Goal: Task Accomplishment & Management: Use online tool/utility

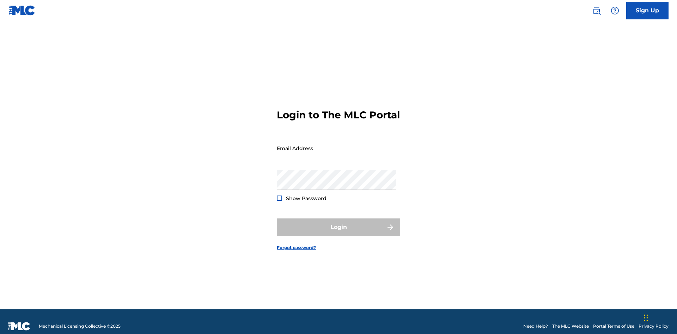
scroll to position [9, 0]
click at [336, 145] on input "Email Address" at bounding box center [336, 148] width 119 height 20
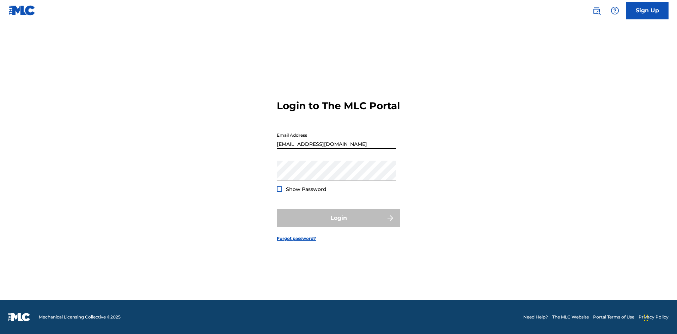
type input "d957ada9-0eca-4ccf-9816-6208a50b242c@mailslurp.biz"
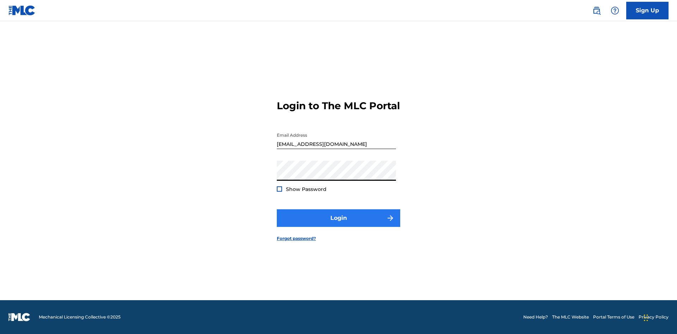
click at [338, 224] on button "Login" at bounding box center [338, 218] width 123 height 18
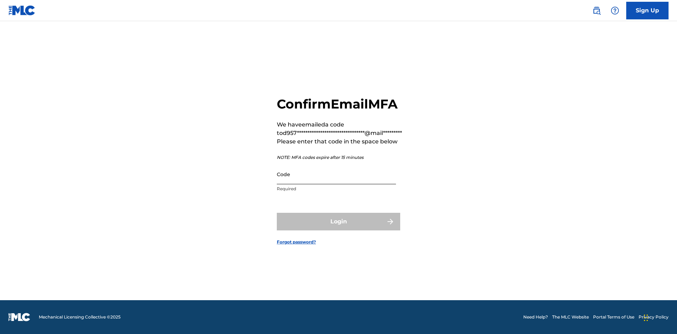
click at [336, 174] on input "Code" at bounding box center [336, 174] width 119 height 20
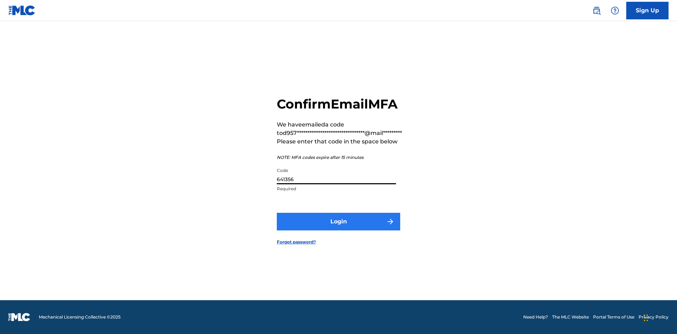
type input "641356"
click at [338, 221] on button "Login" at bounding box center [338, 222] width 123 height 18
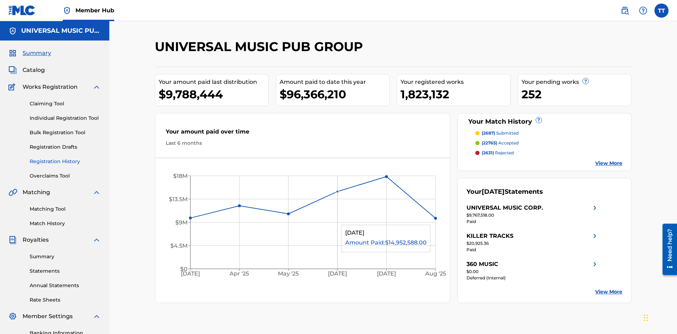
click at [65, 158] on link "Registration History" at bounding box center [65, 161] width 71 height 7
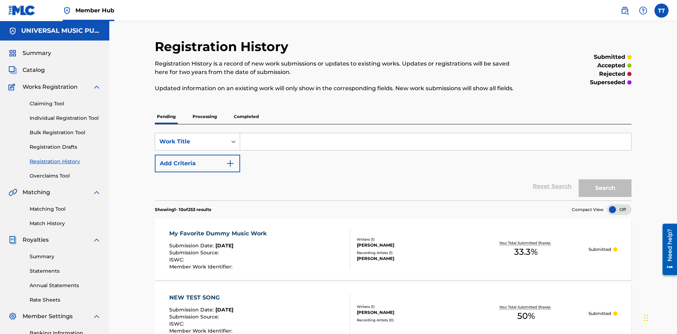
click at [204, 109] on p "Processing" at bounding box center [204, 116] width 29 height 15
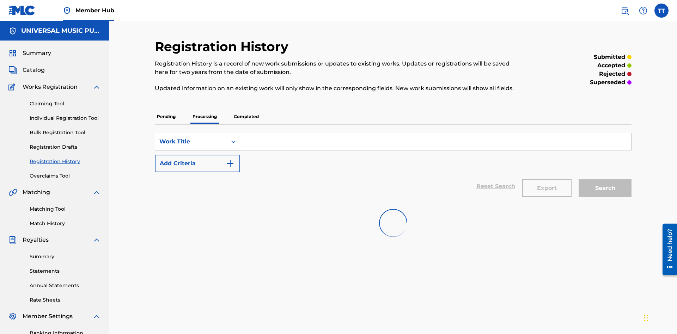
click at [191, 137] on div "Work Title" at bounding box center [190, 141] width 63 height 8
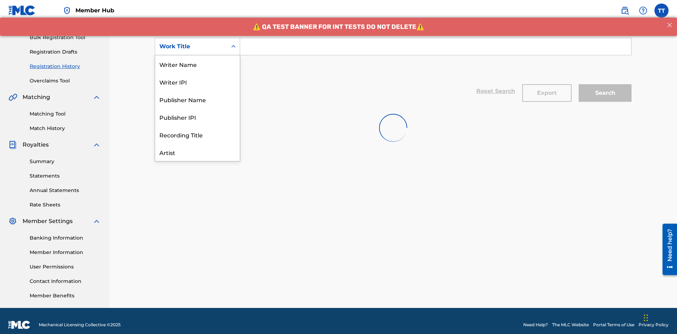
scroll to position [35, 0]
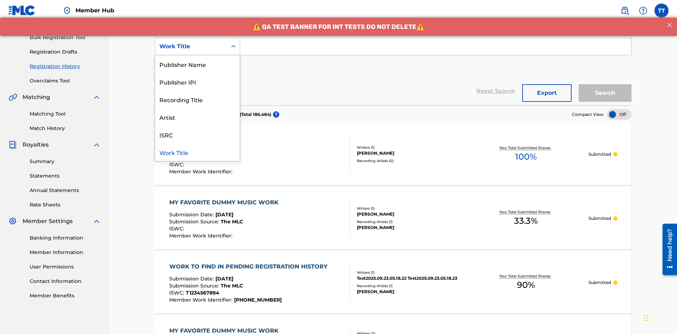
click at [197, 135] on div "ISRC" at bounding box center [197, 135] width 85 height 18
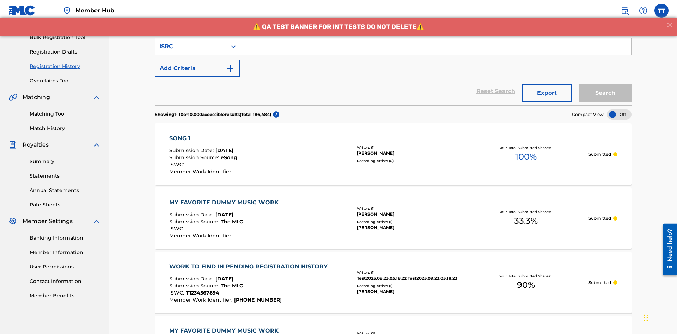
click at [435, 51] on input "Search Form" at bounding box center [435, 46] width 391 height 17
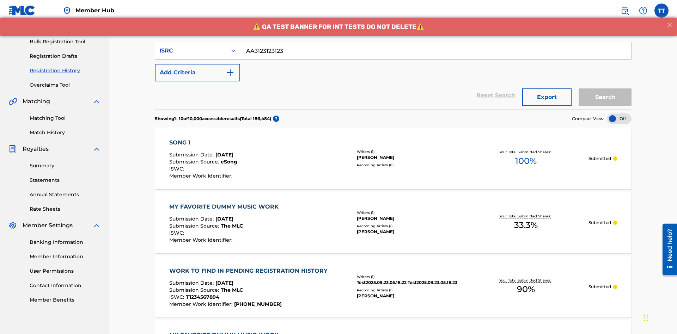
type input "AA3123123123"
click at [605, 88] on button "Search" at bounding box center [604, 97] width 53 height 18
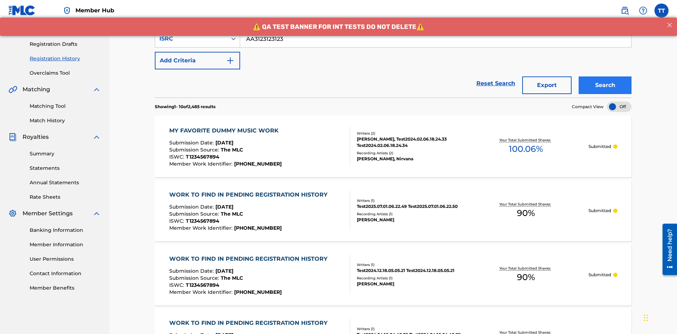
scroll to position [137, 0]
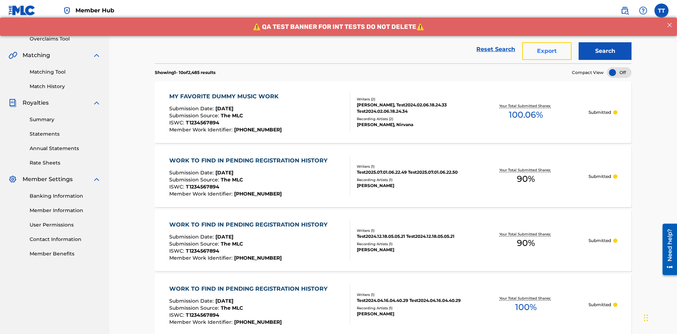
click at [547, 51] on button "Export" at bounding box center [546, 51] width 49 height 18
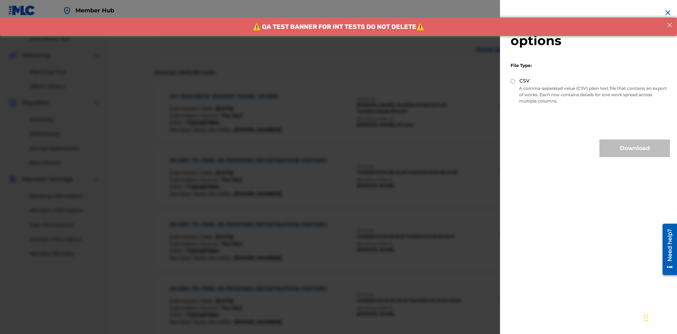
click at [513, 81] on input "CSV" at bounding box center [512, 81] width 5 height 5
radio input "true"
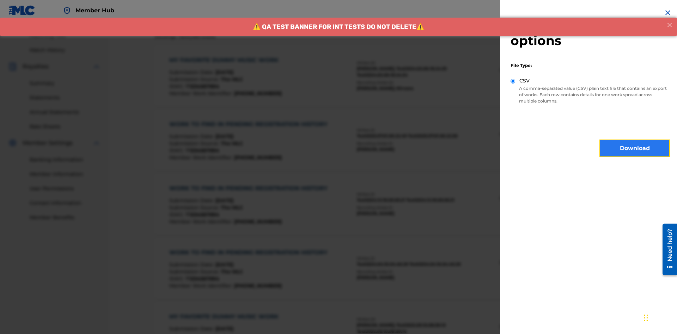
click at [634, 148] on button "Download" at bounding box center [634, 149] width 70 height 18
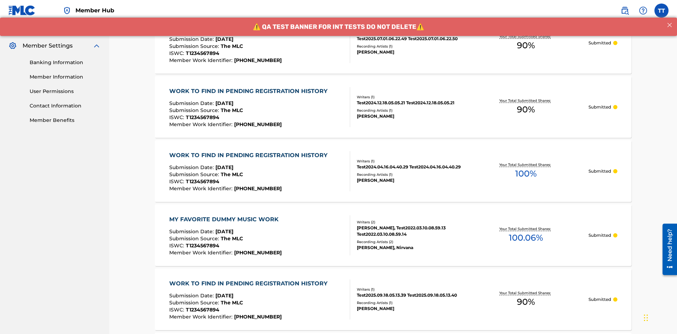
scroll to position [343, 0]
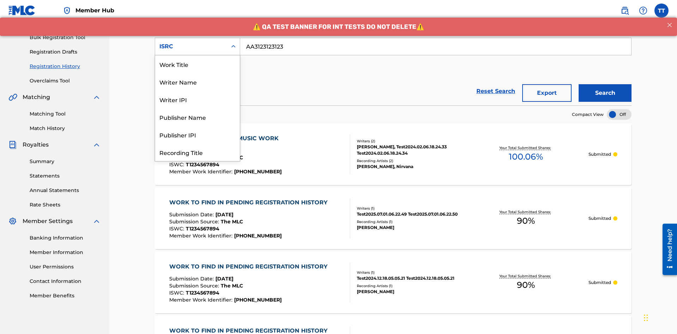
scroll to position [35, 0]
click at [197, 117] on div "Recording Title" at bounding box center [197, 117] width 85 height 18
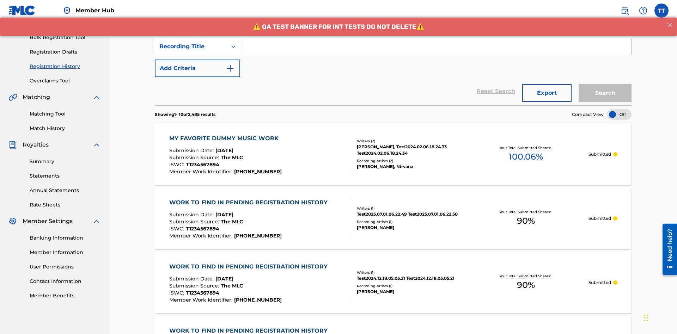
click at [435, 51] on input "Search Form" at bounding box center [435, 46] width 391 height 17
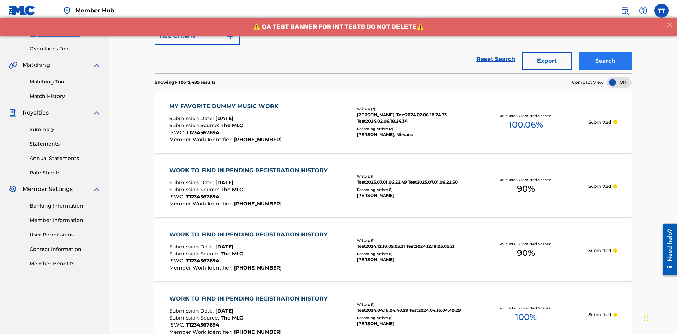
type input "Best Song Ever"
click at [605, 53] on button "Search" at bounding box center [604, 62] width 53 height 18
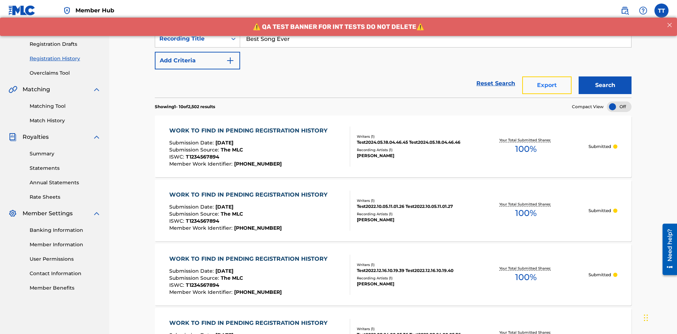
click at [547, 76] on button "Export" at bounding box center [546, 85] width 49 height 18
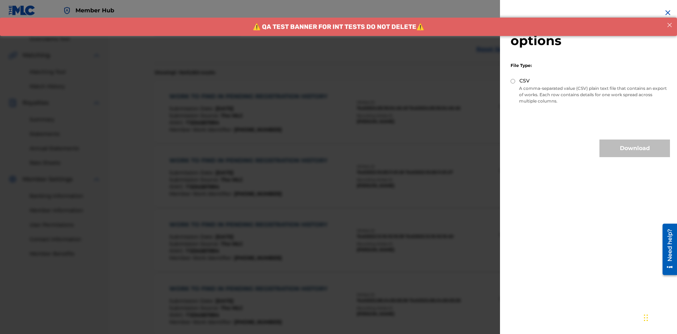
click at [513, 81] on input "CSV" at bounding box center [512, 81] width 5 height 5
radio input "true"
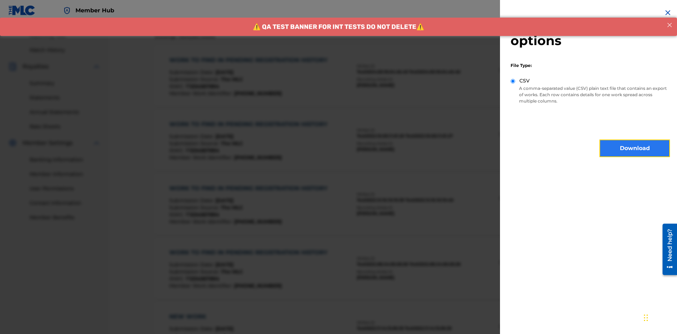
click at [634, 148] on button "Download" at bounding box center [634, 149] width 70 height 18
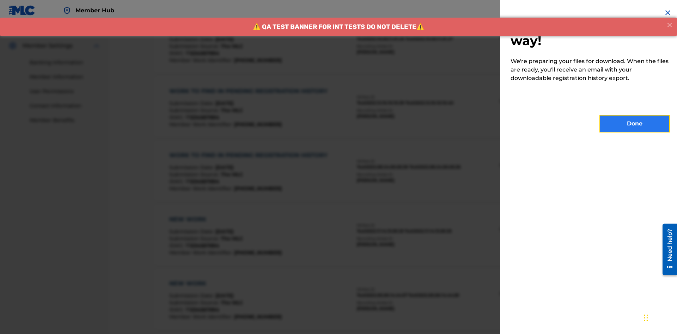
click at [634, 124] on button "Done" at bounding box center [634, 124] width 70 height 18
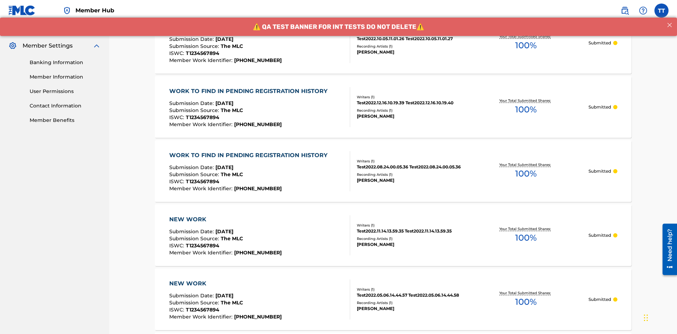
scroll to position [343, 0]
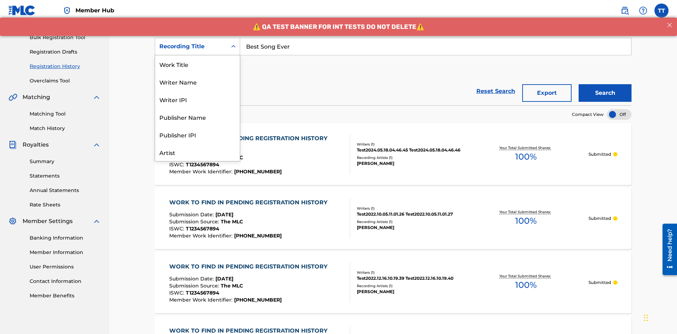
scroll to position [35, 0]
click at [197, 38] on div "Work Title" at bounding box center [197, 29] width 85 height 18
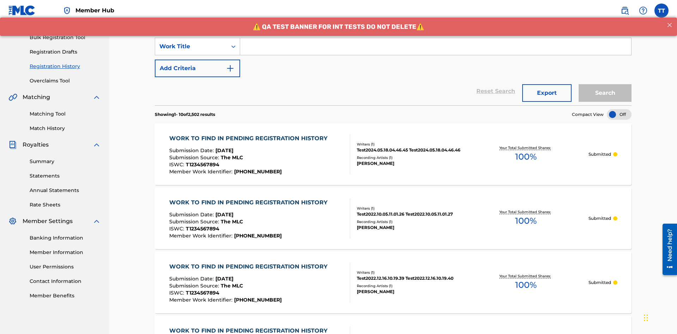
scroll to position [0, 0]
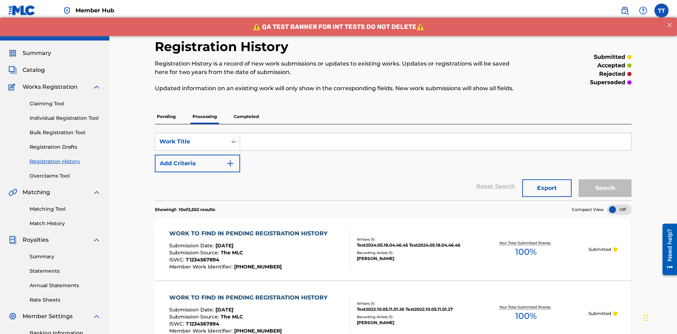
click at [435, 133] on input "Search Form" at bounding box center [435, 141] width 391 height 17
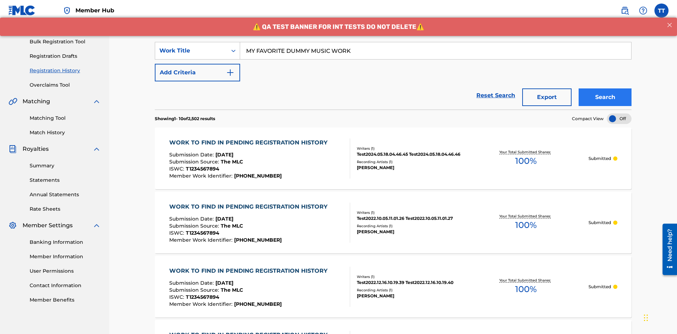
type input "MY FAVORITE DUMMY MUSIC WORK"
click at [605, 88] on button "Search" at bounding box center [604, 97] width 53 height 18
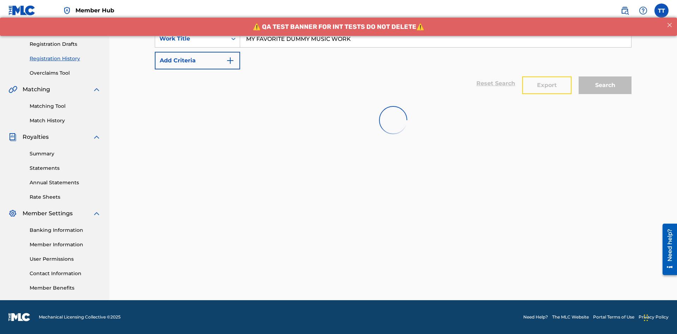
click at [547, 76] on button "Export" at bounding box center [546, 85] width 49 height 18
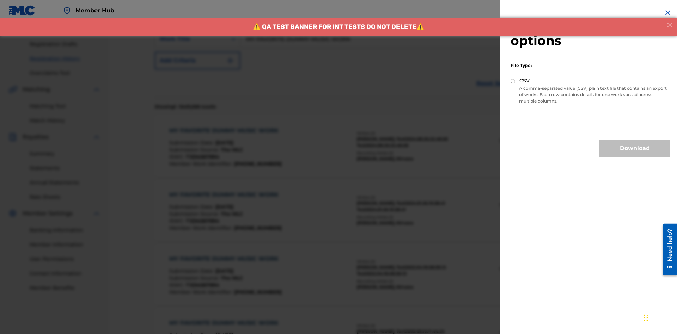
scroll to position [137, 0]
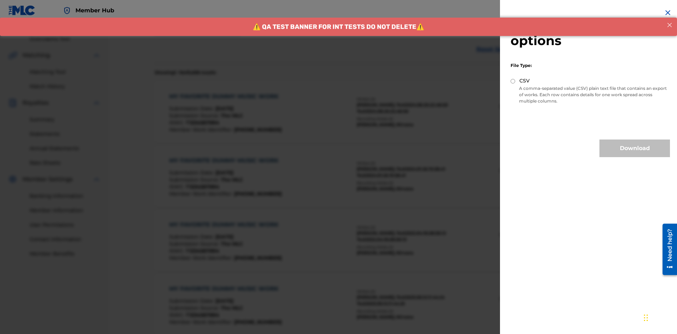
click at [513, 81] on input "CSV" at bounding box center [512, 81] width 5 height 5
radio input "true"
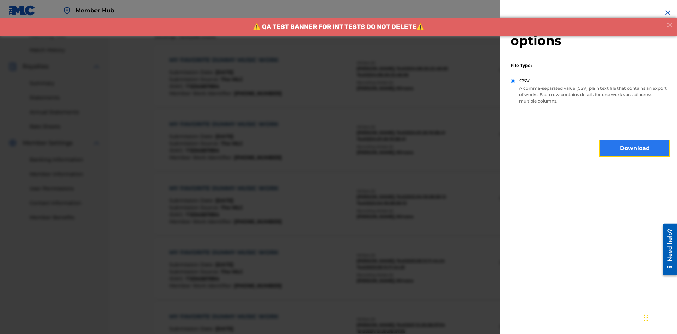
click at [634, 148] on button "Download" at bounding box center [634, 149] width 70 height 18
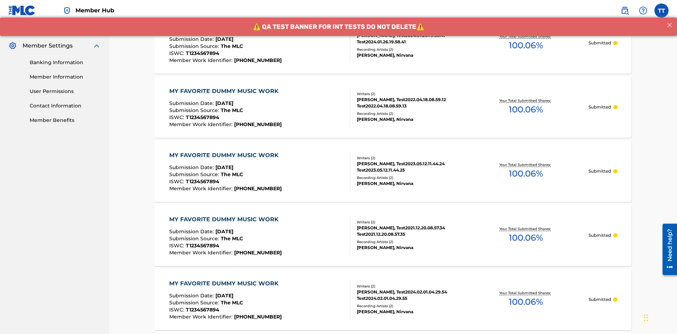
scroll to position [343, 0]
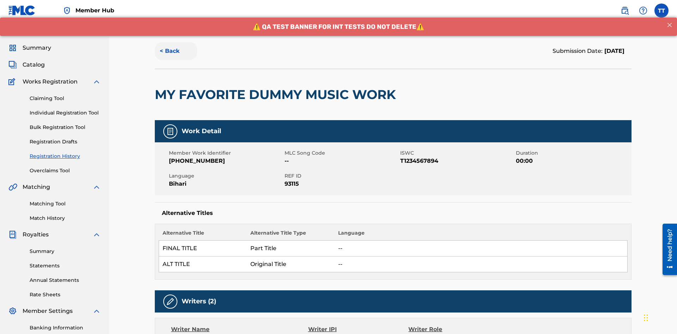
click at [176, 51] on button "< Back" at bounding box center [176, 51] width 42 height 18
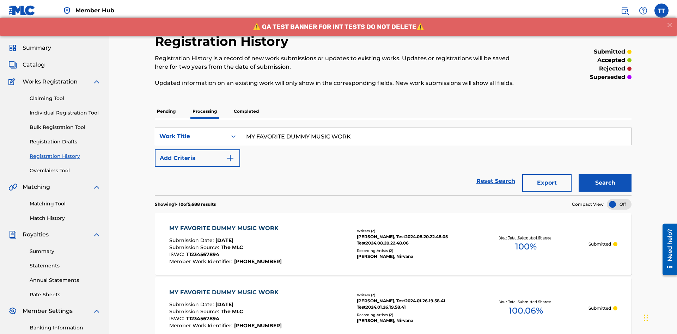
scroll to position [95, 0]
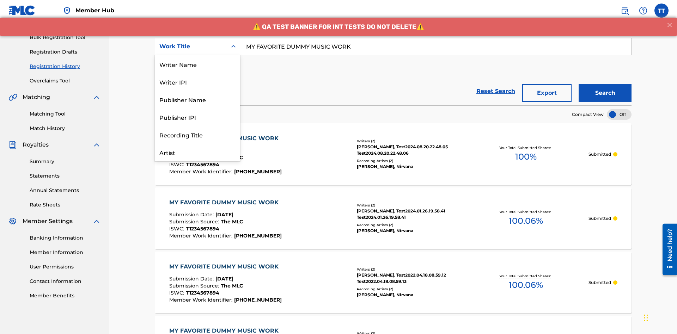
scroll to position [35, 0]
click at [197, 38] on div "Writer Name" at bounding box center [197, 29] width 85 height 18
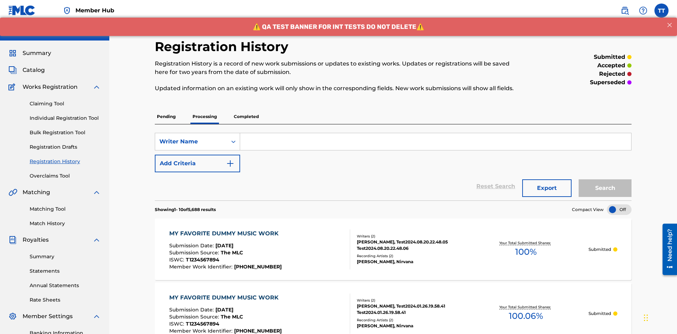
click at [435, 133] on input "Search Form" at bounding box center [435, 141] width 391 height 17
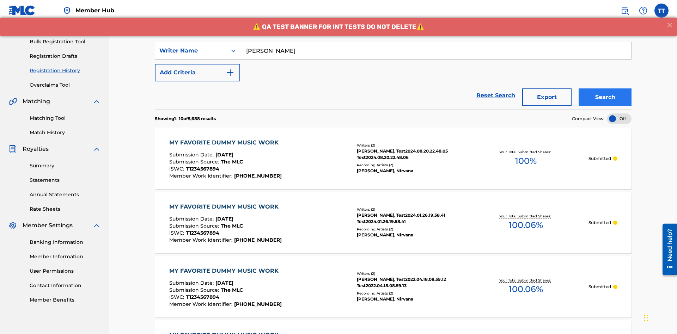
type input "BERKOWITZ"
click at [605, 88] on button "Search" at bounding box center [604, 97] width 53 height 18
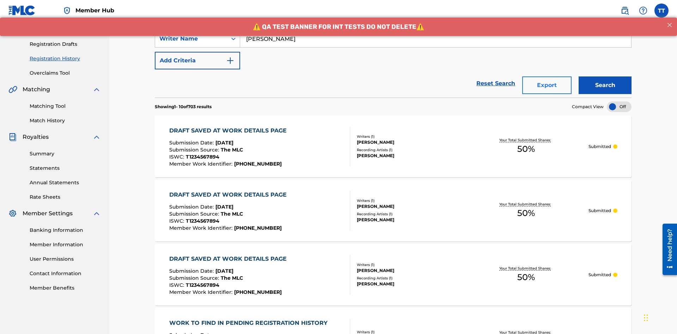
click at [547, 76] on button "Export" at bounding box center [546, 85] width 49 height 18
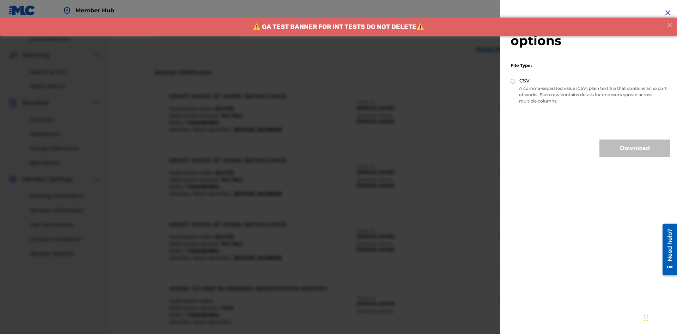
click at [513, 81] on input "CSV" at bounding box center [512, 81] width 5 height 5
radio input "true"
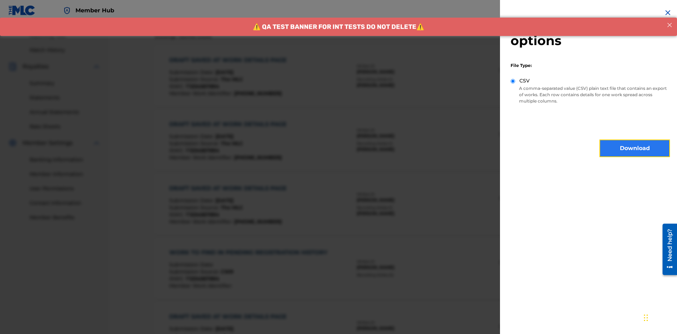
click at [634, 148] on button "Download" at bounding box center [634, 149] width 70 height 18
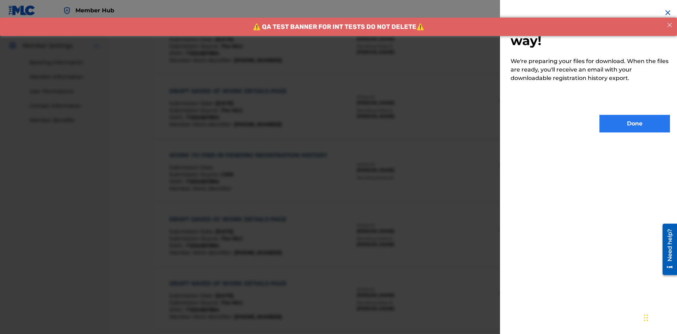
click at [634, 124] on button "Done" at bounding box center [634, 124] width 70 height 18
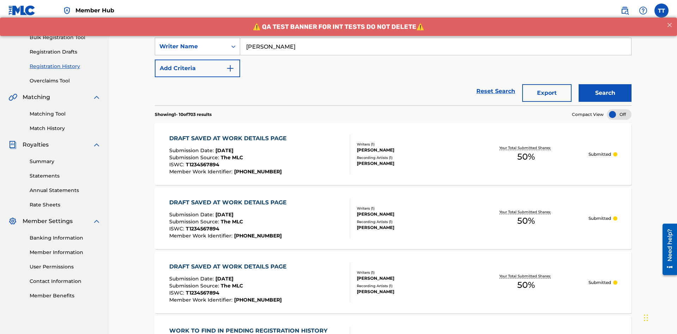
click at [191, 47] on div "Writer Name" at bounding box center [190, 46] width 63 height 8
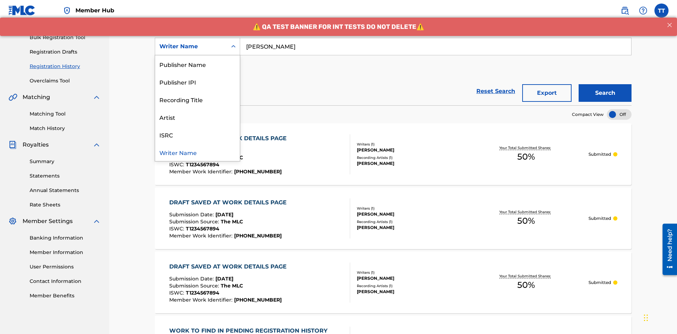
click at [197, 55] on div "Writer IPI" at bounding box center [197, 47] width 85 height 18
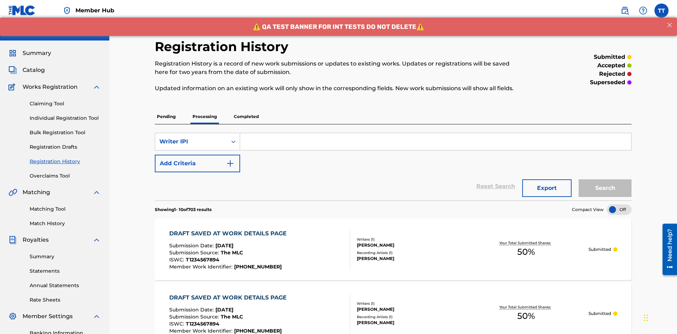
click at [435, 133] on input "Search Form" at bounding box center [435, 141] width 391 height 17
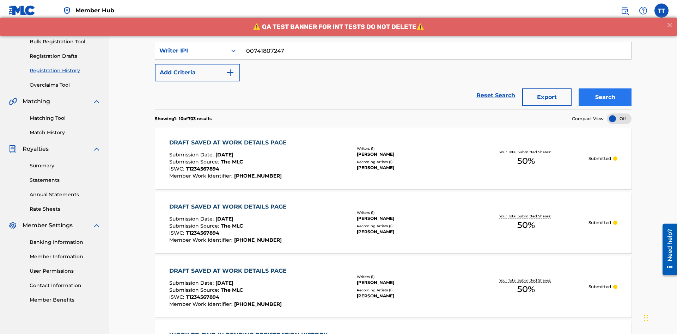
type input "00741807247"
click at [605, 88] on button "Search" at bounding box center [604, 97] width 53 height 18
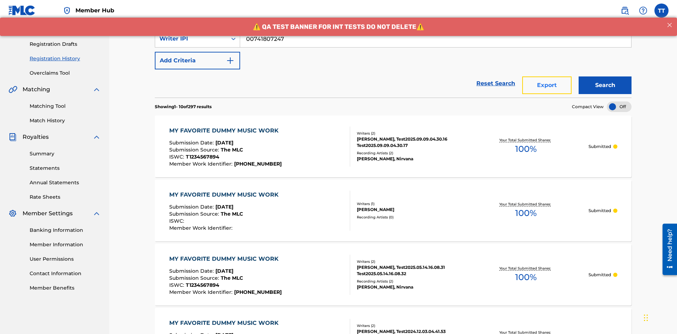
click at [547, 76] on button "Export" at bounding box center [546, 85] width 49 height 18
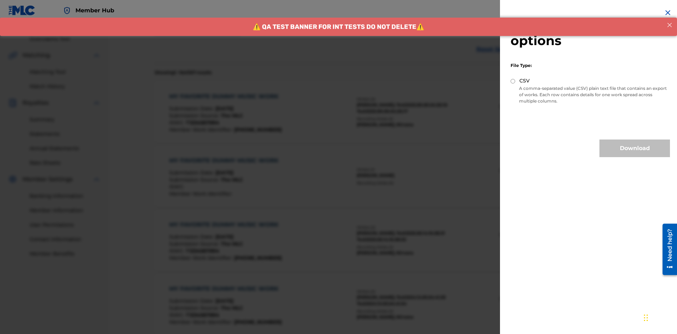
click at [513, 81] on input "CSV" at bounding box center [512, 81] width 5 height 5
radio input "true"
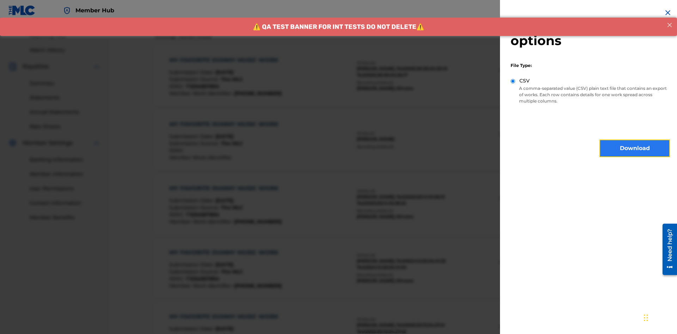
click at [634, 148] on button "Download" at bounding box center [634, 149] width 70 height 18
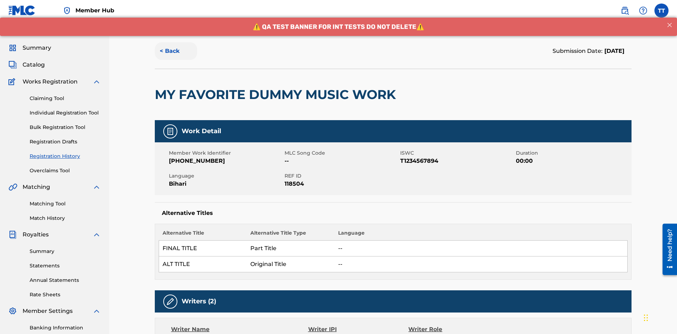
click at [176, 51] on button "< Back" at bounding box center [176, 51] width 42 height 18
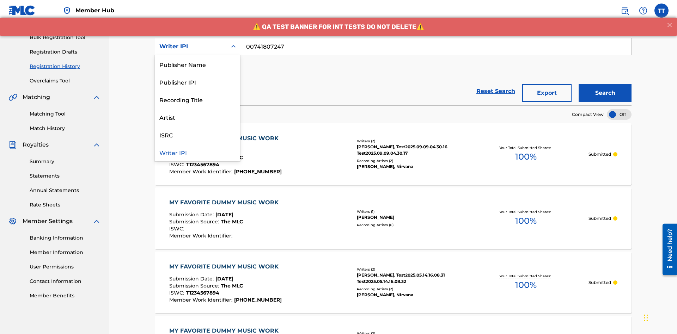
click at [197, 64] on div "Publisher Name" at bounding box center [197, 64] width 85 height 18
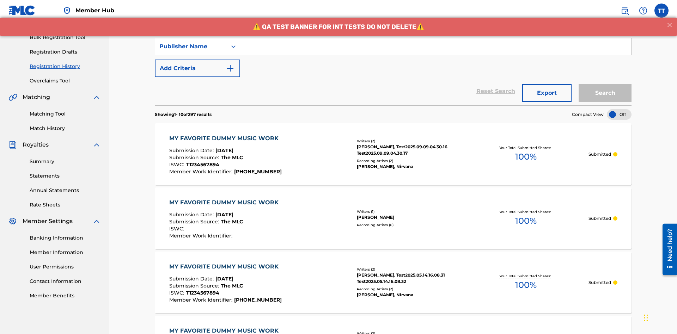
click at [435, 51] on input "Search Form" at bounding box center [435, 46] width 391 height 17
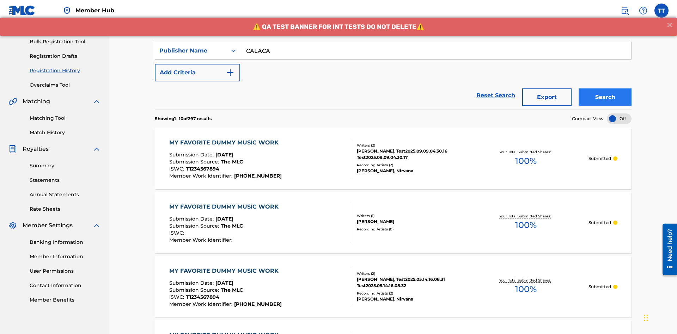
type input "CALACA"
click at [605, 88] on button "Search" at bounding box center [604, 97] width 53 height 18
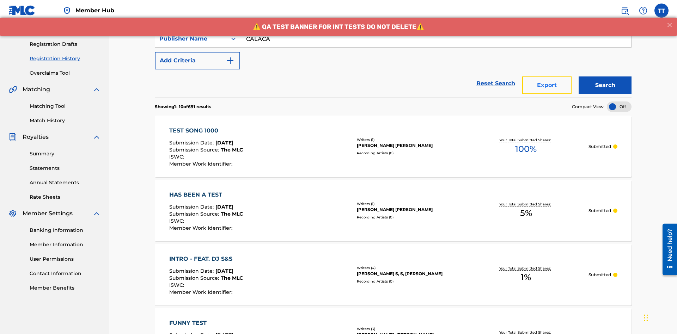
click at [547, 76] on button "Export" at bounding box center [546, 85] width 49 height 18
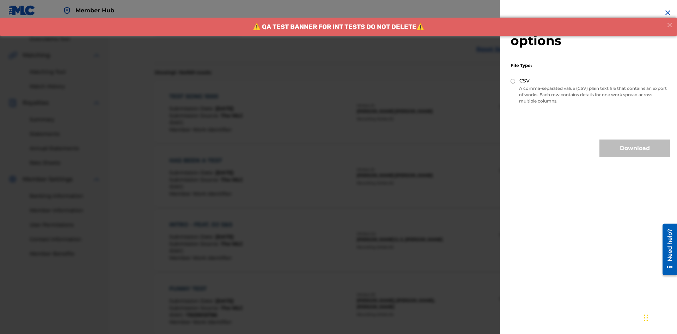
click at [513, 81] on input "CSV" at bounding box center [512, 81] width 5 height 5
radio input "true"
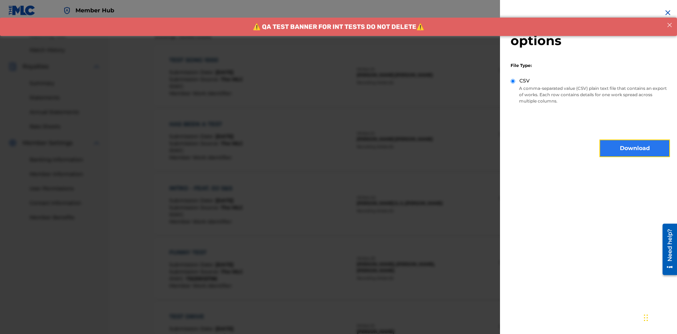
click at [634, 148] on button "Download" at bounding box center [634, 149] width 70 height 18
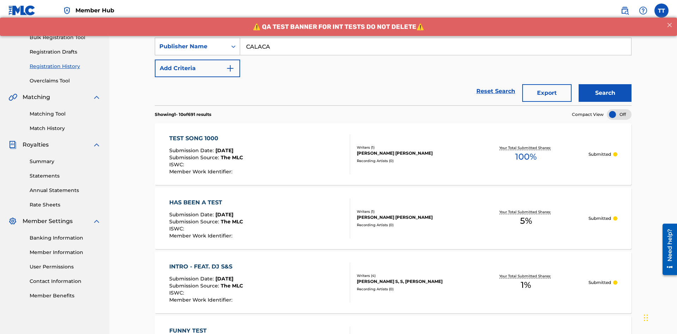
click at [191, 47] on div "Publisher Name" at bounding box center [190, 46] width 63 height 8
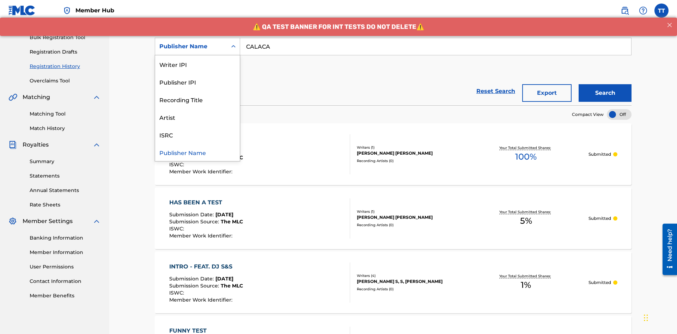
click at [197, 82] on div "Publisher IPI" at bounding box center [197, 82] width 85 height 18
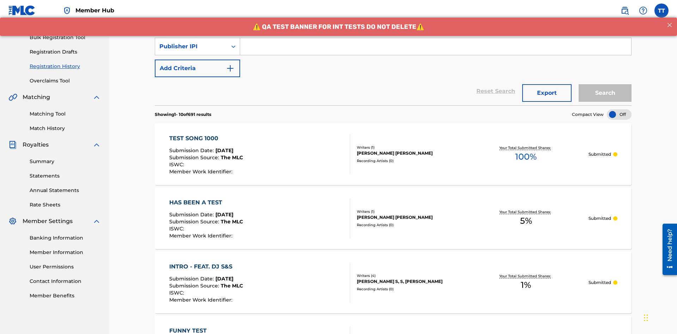
click at [435, 51] on input "Search Form" at bounding box center [435, 46] width 391 height 17
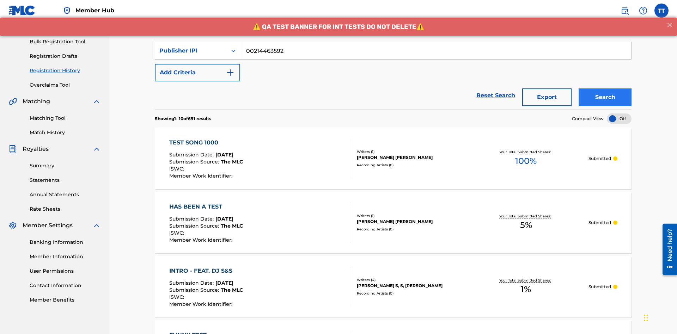
type input "00214463592"
click at [605, 88] on button "Search" at bounding box center [604, 97] width 53 height 18
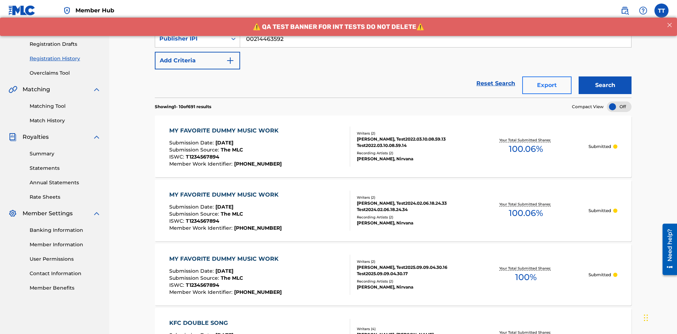
click at [547, 76] on button "Export" at bounding box center [546, 85] width 49 height 18
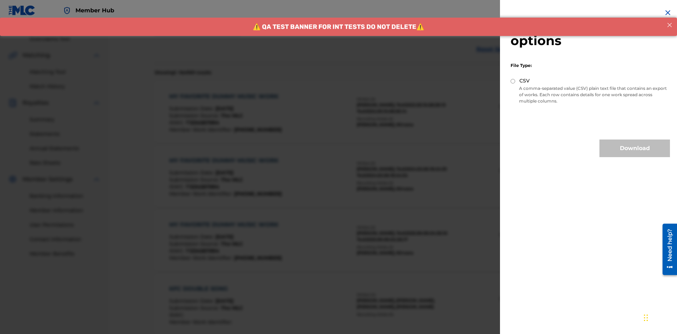
click at [513, 81] on input "CSV" at bounding box center [512, 81] width 5 height 5
radio input "true"
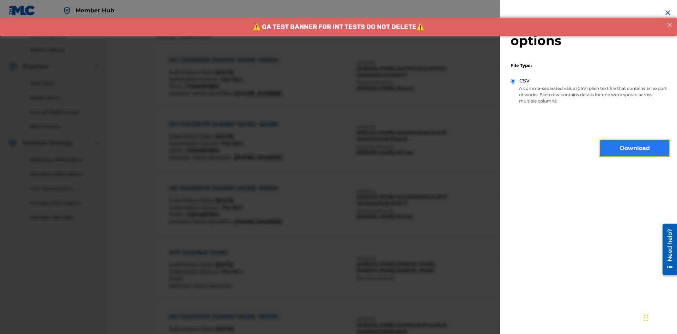
click at [634, 148] on button "Download" at bounding box center [634, 149] width 70 height 18
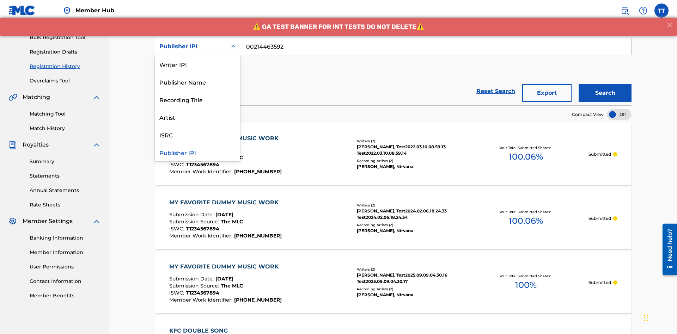
click at [197, 117] on div "Artist" at bounding box center [197, 117] width 85 height 18
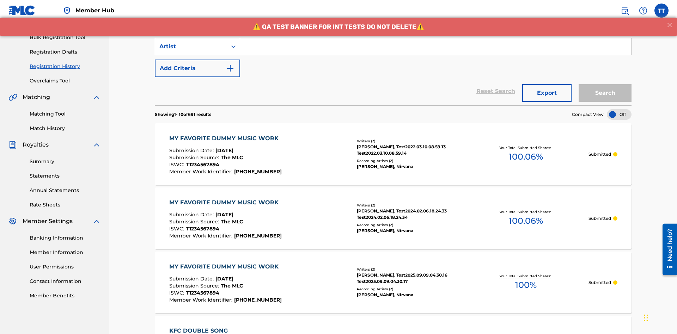
click at [435, 51] on input "Search Form" at bounding box center [435, 46] width 391 height 17
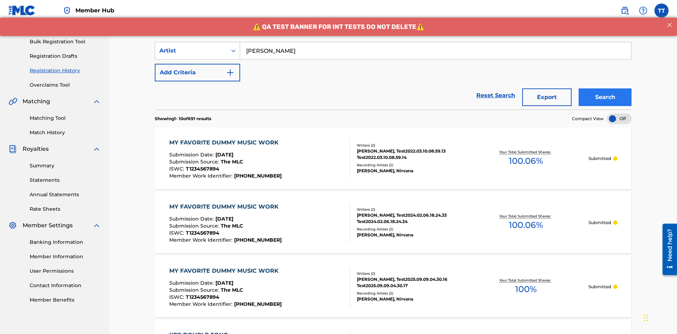
type input "Joe Lewis"
click at [605, 88] on button "Search" at bounding box center [604, 97] width 53 height 18
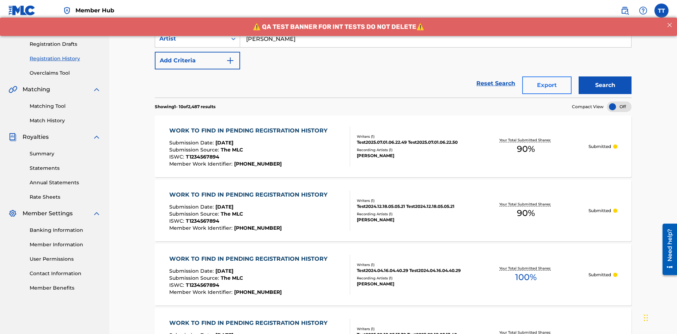
click at [547, 76] on button "Export" at bounding box center [546, 85] width 49 height 18
